Goal: Task Accomplishment & Management: Use online tool/utility

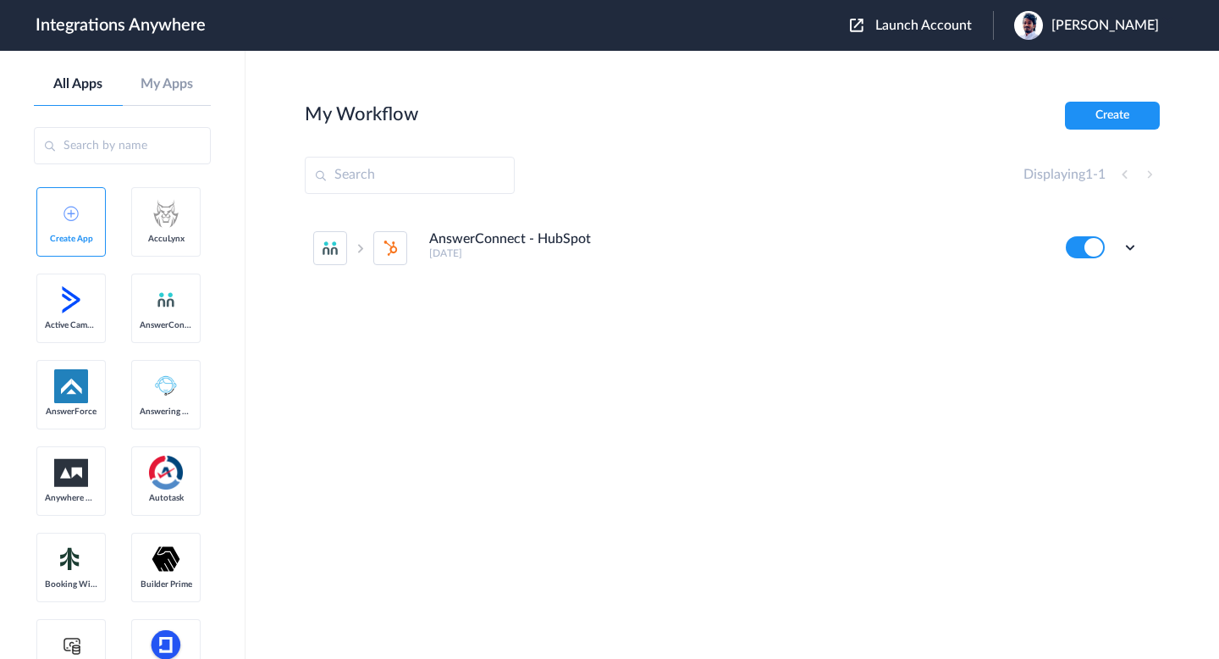
click at [945, 8] on header "Integrations Anywhere Launch Account [PERSON_NAME] My Account Logout" at bounding box center [609, 25] width 1219 height 51
click at [939, 19] on span "Launch Account" at bounding box center [923, 26] width 97 height 14
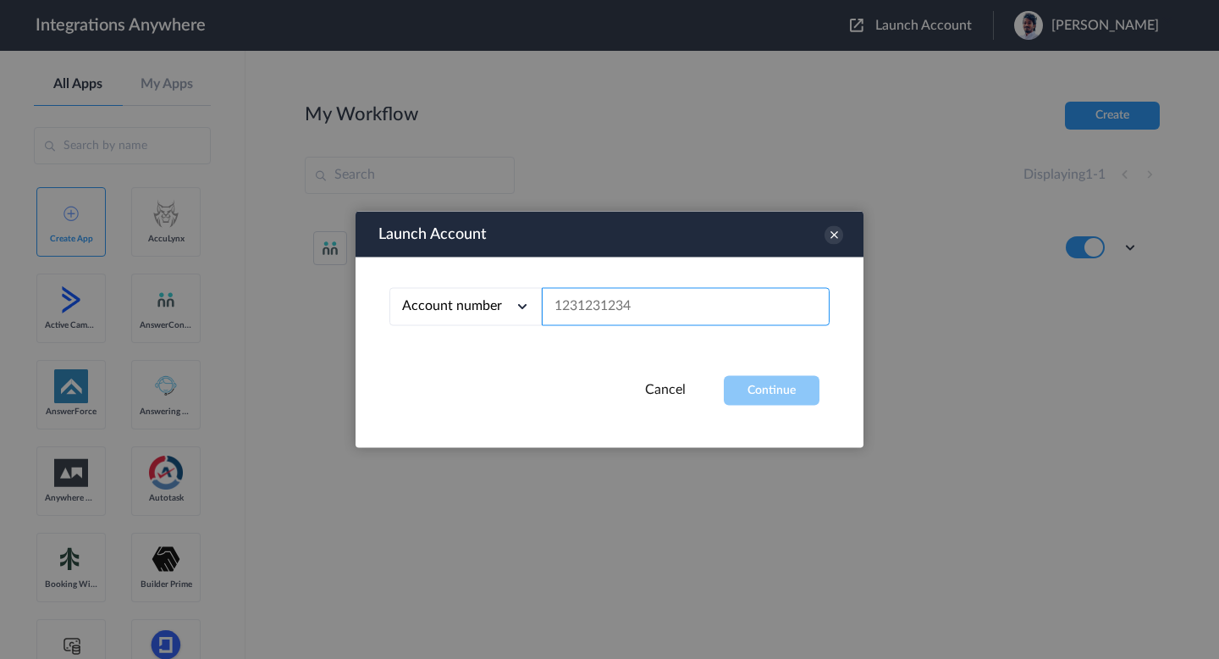
click at [636, 305] on input "text" at bounding box center [686, 307] width 288 height 38
paste input "9102133638"
type input "9102133638"
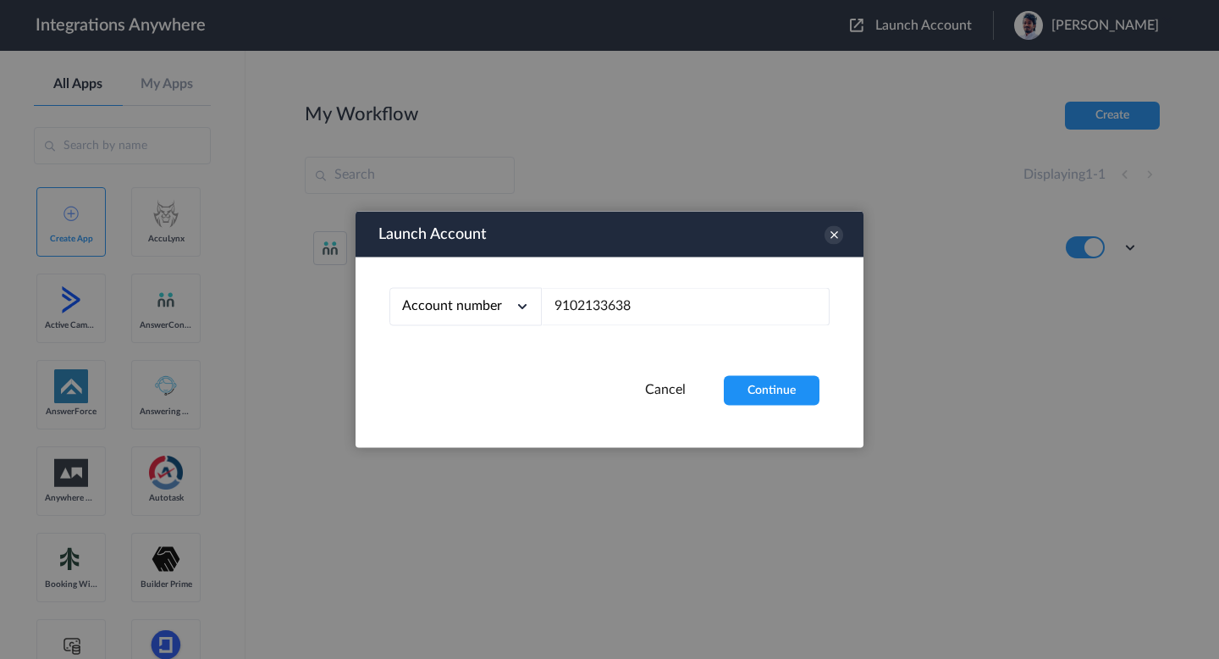
click at [780, 413] on div "Launch Account Account number Account number Email address 9102133638 Cancel Co…" at bounding box center [610, 330] width 508 height 236
click at [771, 407] on div "Launch Account Account number Account number Email address 9102133638 Cancel Co…" at bounding box center [610, 330] width 508 height 236
click at [758, 391] on button "Continue" at bounding box center [772, 391] width 96 height 30
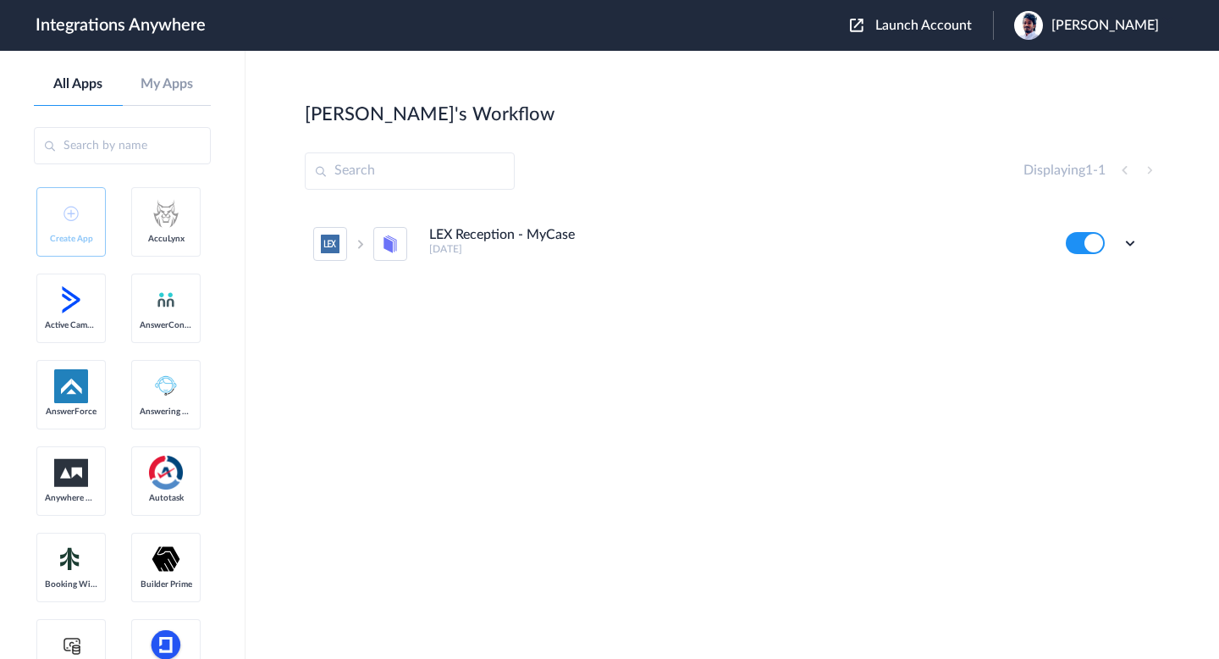
click at [1084, 248] on button at bounding box center [1085, 243] width 39 height 22
click at [1129, 246] on icon at bounding box center [1130, 242] width 17 height 17
click at [1090, 346] on span "Delete" at bounding box center [1078, 345] width 34 height 12
click at [1067, 362] on span "Are you sure?" at bounding box center [1071, 352] width 60 height 26
